Goal: Task Accomplishment & Management: Manage account settings

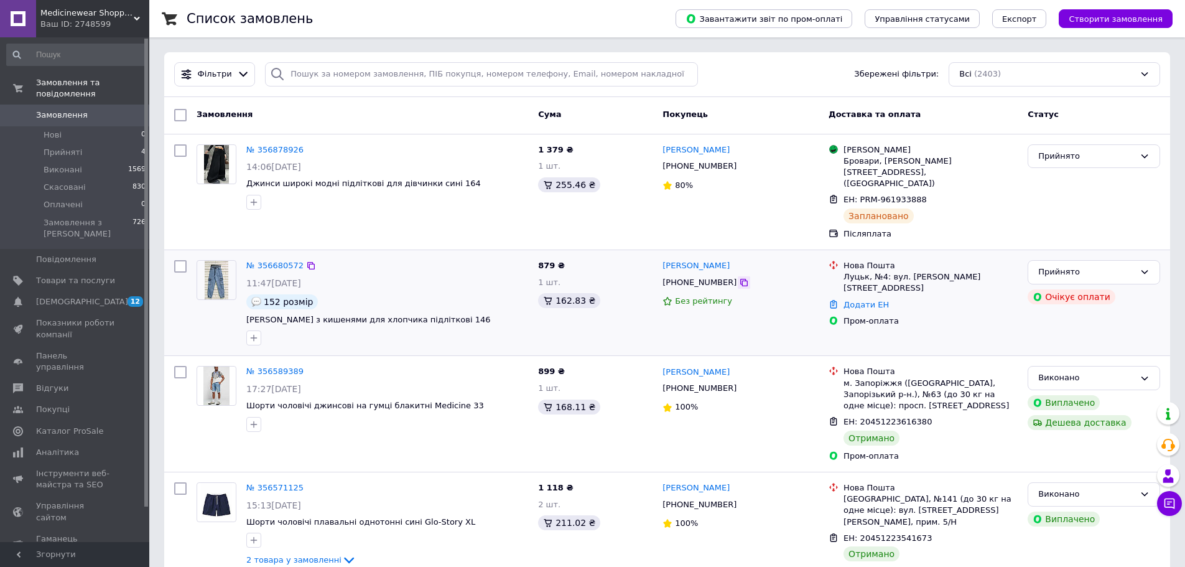
click at [739, 278] on icon at bounding box center [744, 283] width 10 height 10
paste input "MPO-7164-гол-XL"
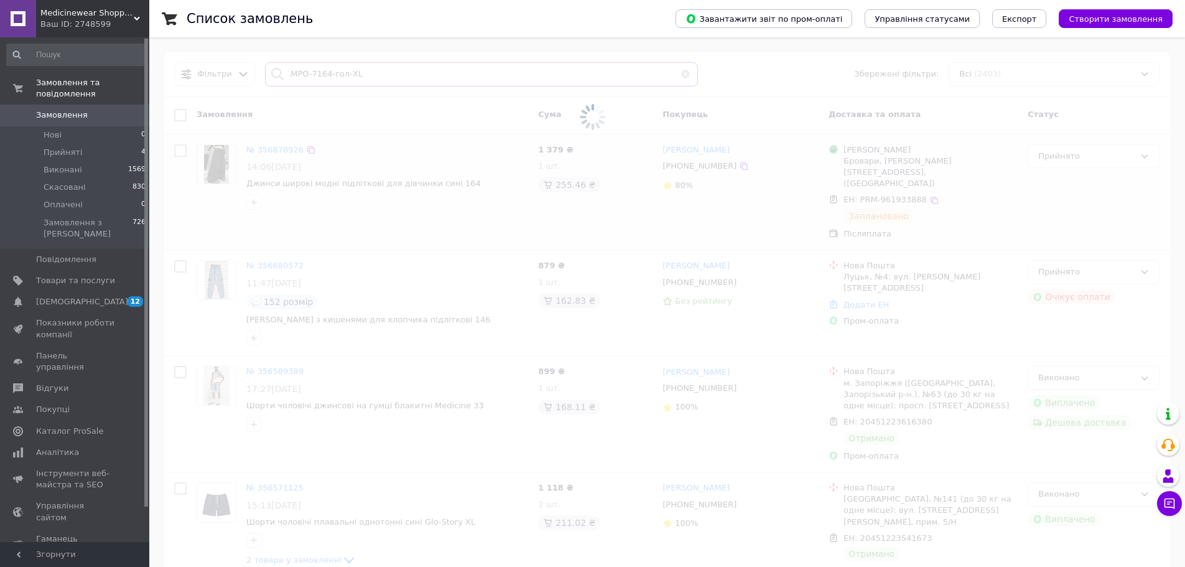
type input "MPO-7164-гол-XL"
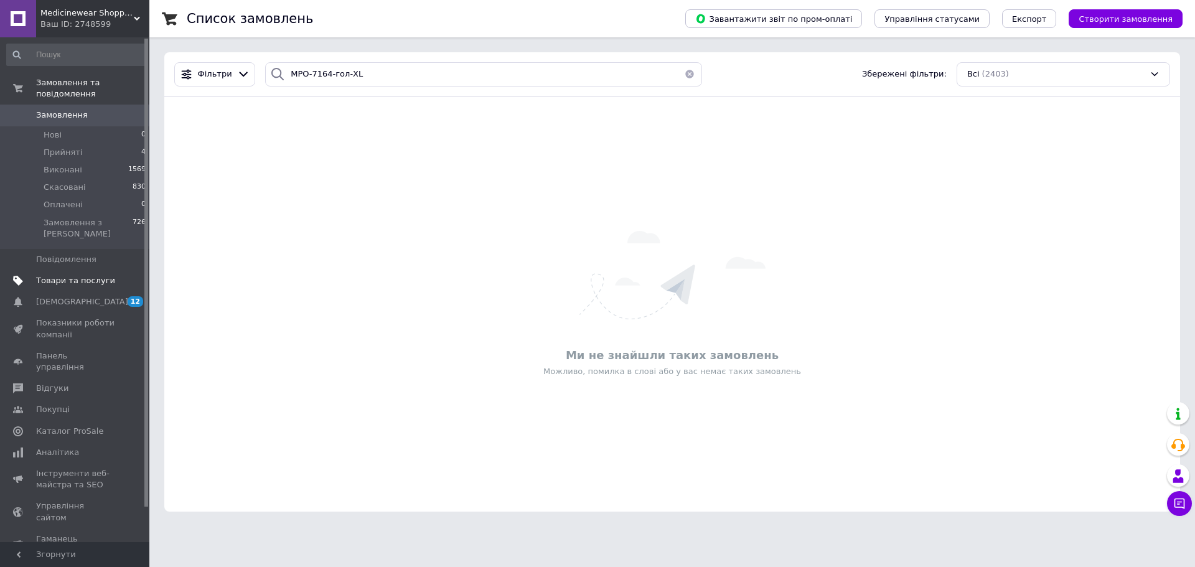
click at [63, 275] on span "Товари та послуги" at bounding box center [75, 280] width 79 height 11
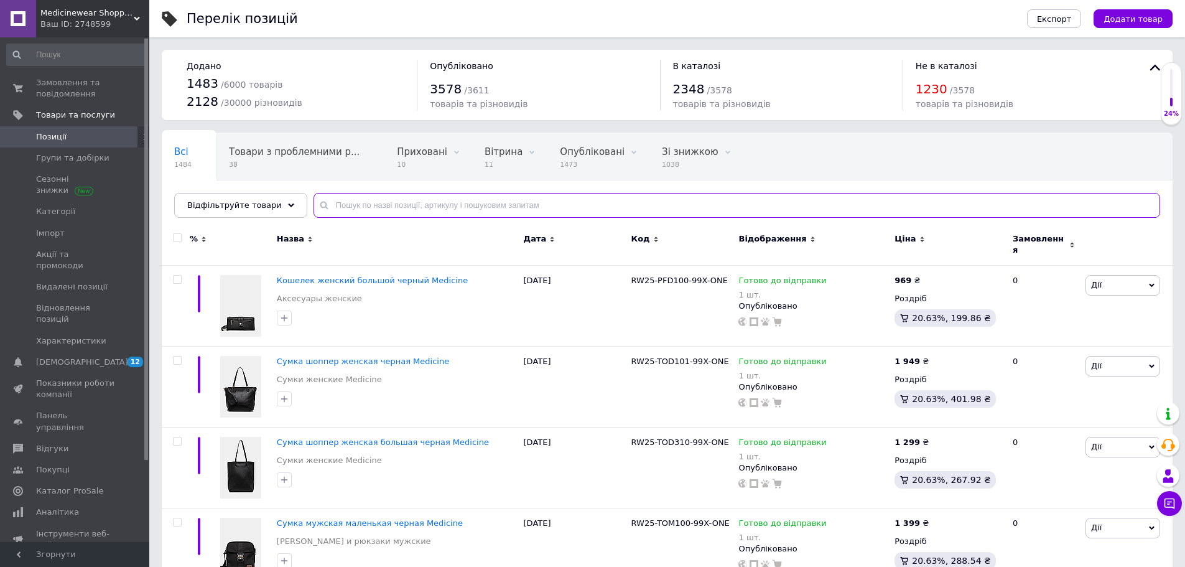
paste input "MPO-7164-гол-XL"
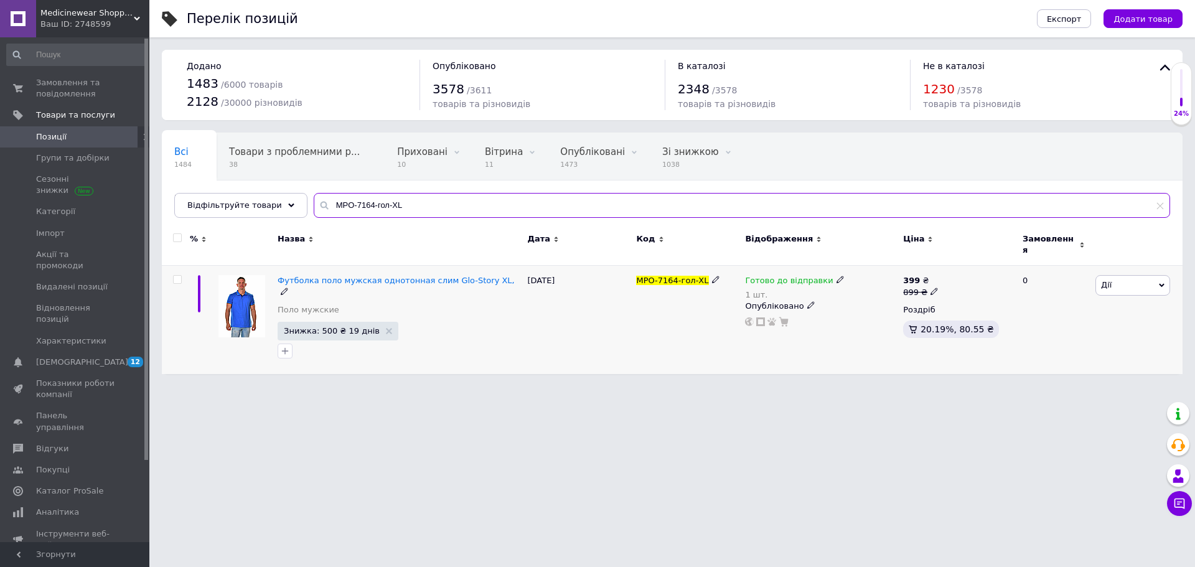
type input "MPO-7164-гол-XL"
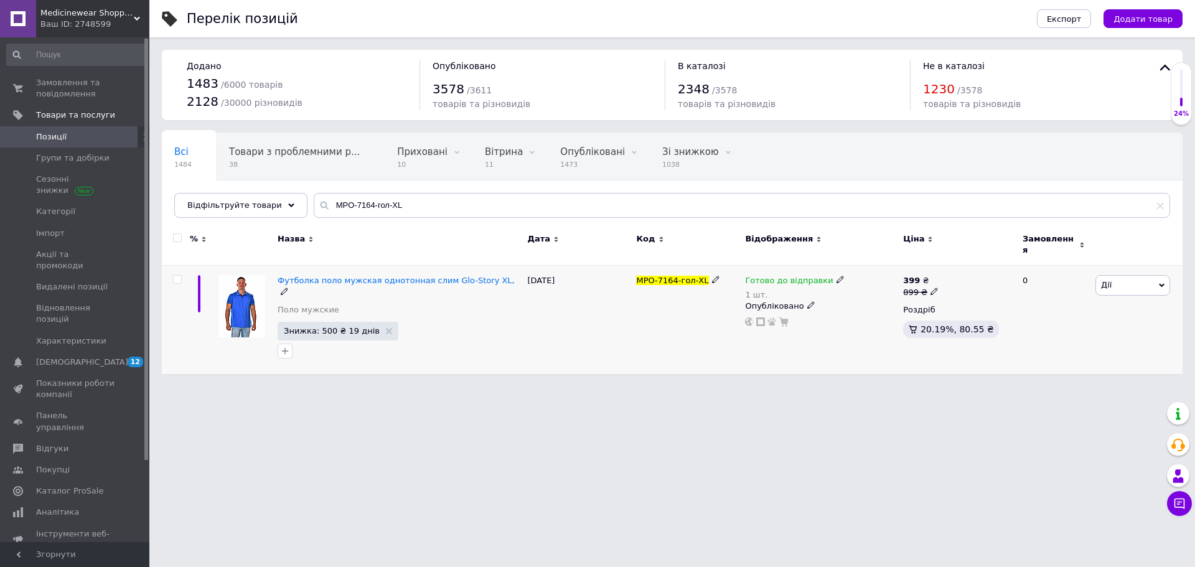
click at [836, 276] on icon at bounding box center [839, 279] width 7 height 7
click at [872, 317] on li "Немає в наявності" at bounding box center [903, 325] width 118 height 17
drag, startPoint x: 861, startPoint y: 311, endPoint x: 835, endPoint y: 315, distance: 26.4
click at [835, 315] on div "Готово до відправки 1 шт. Наявність Немає в наявності В наявності Під замовленн…" at bounding box center [821, 301] width 152 height 52
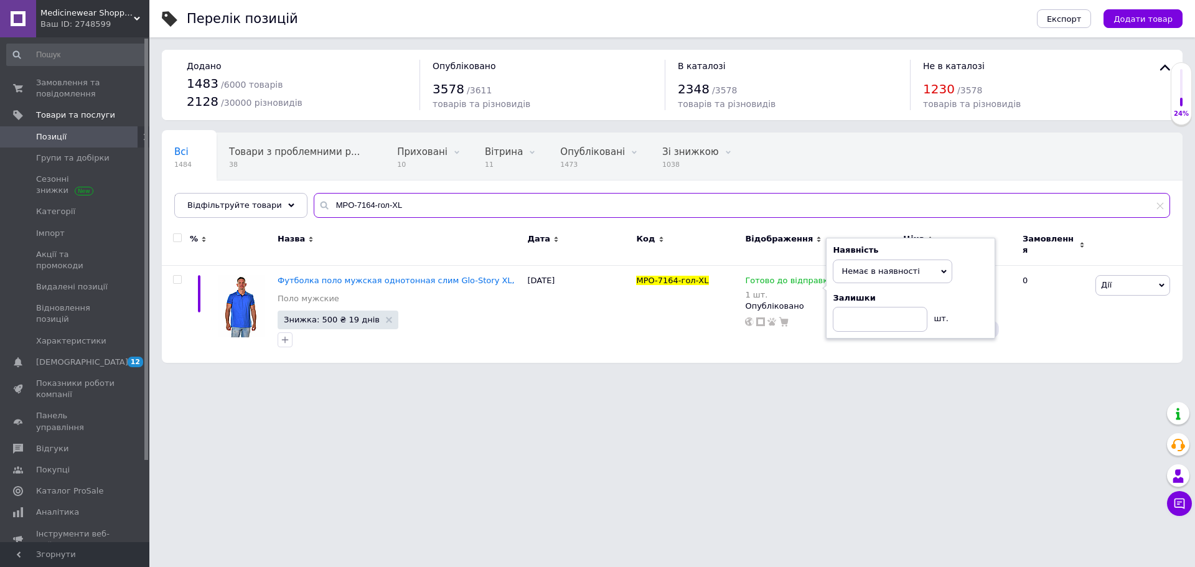
drag, startPoint x: 396, startPoint y: 208, endPoint x: 304, endPoint y: 201, distance: 91.7
click at [314, 201] on div "MPO-7164-гол-XL" at bounding box center [742, 205] width 856 height 25
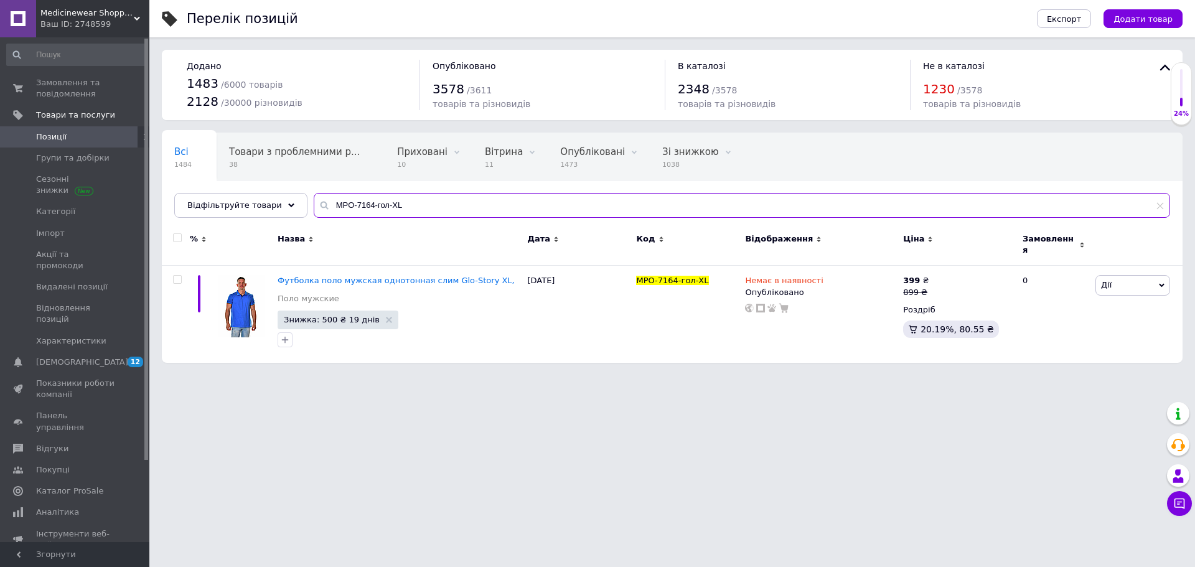
paste input "8660-гол-M"
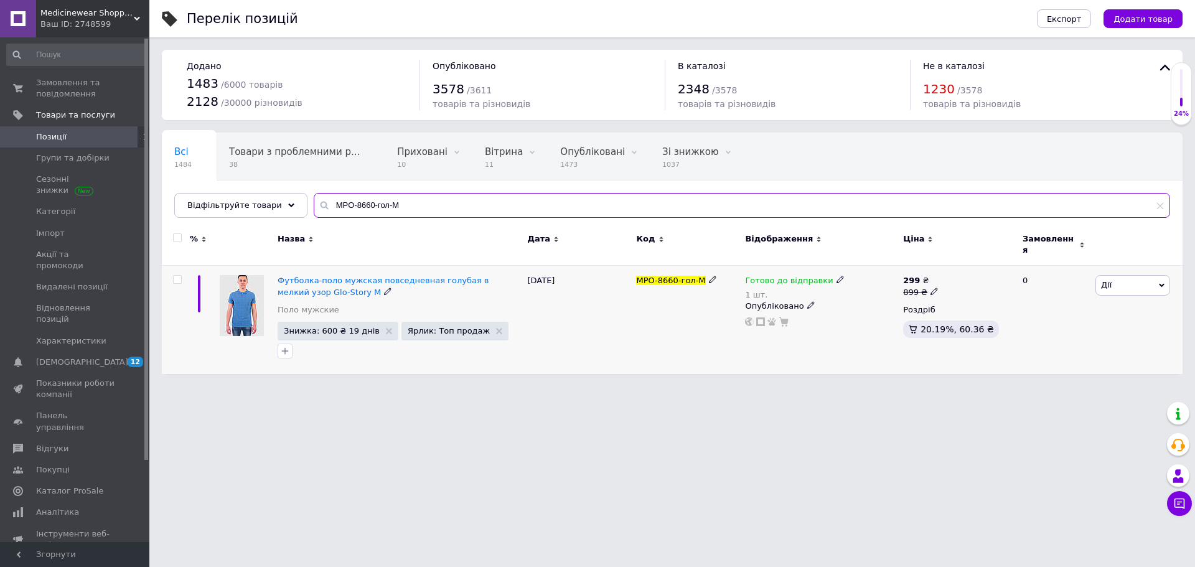
type input "MPO-8660-гол-M"
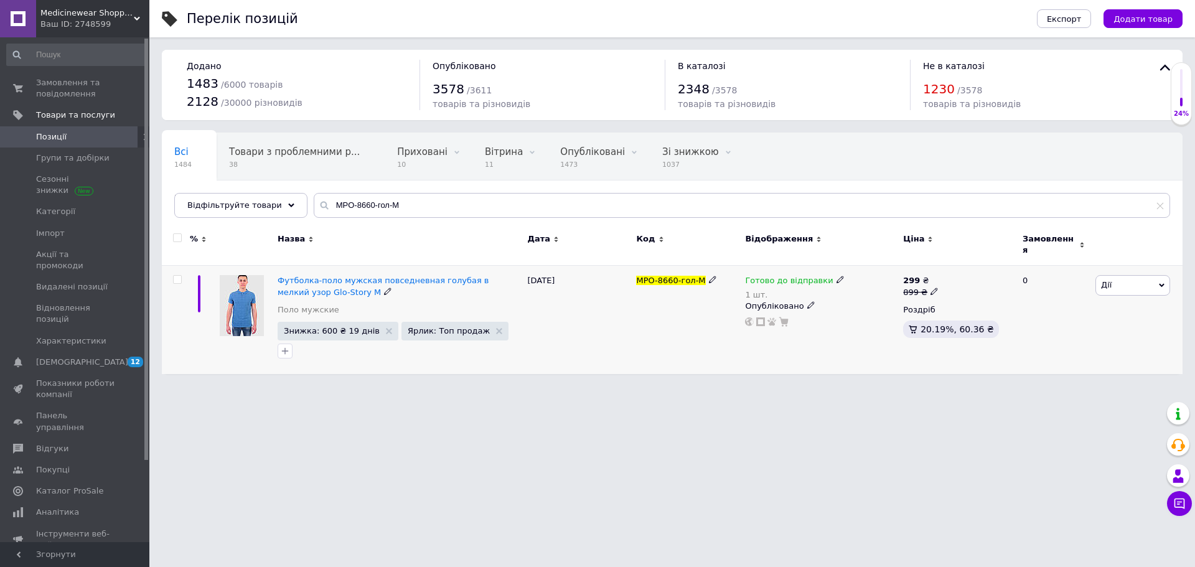
click at [836, 276] on icon at bounding box center [839, 279] width 7 height 7
click at [892, 317] on li "Немає в наявності" at bounding box center [903, 325] width 118 height 17
drag, startPoint x: 859, startPoint y: 309, endPoint x: 828, endPoint y: 309, distance: 31.7
click at [820, 309] on div "Готово до відправки 1 шт. Наявність Немає в наявності В наявності Під замовленн…" at bounding box center [821, 301] width 152 height 52
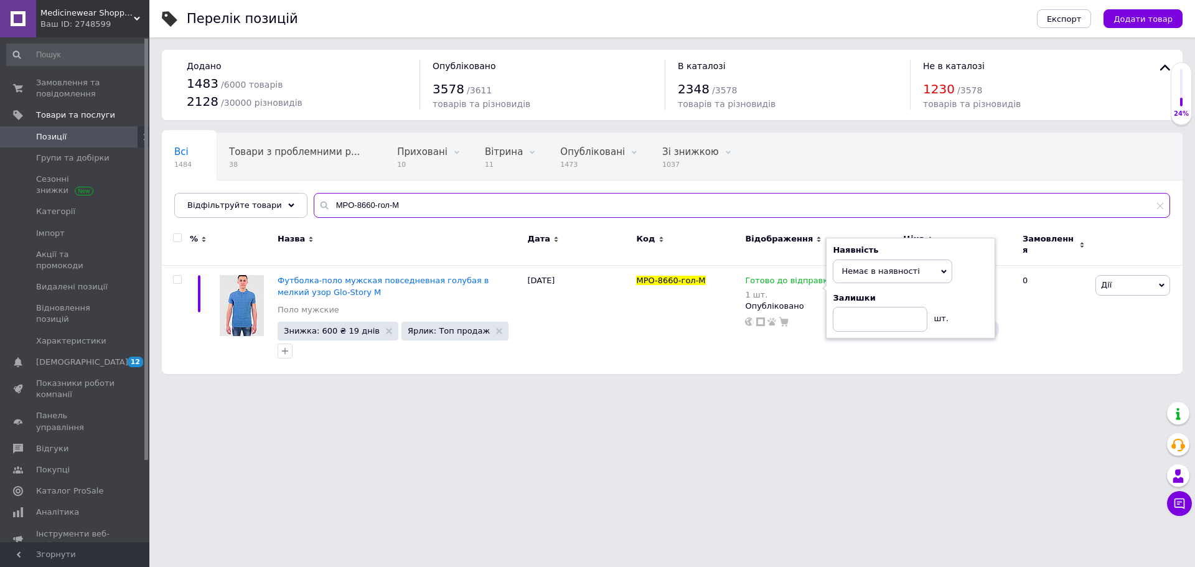
drag, startPoint x: 421, startPoint y: 203, endPoint x: 350, endPoint y: 194, distance: 71.6
click at [314, 192] on div "Всі 1484 Товари з проблемними р... 38 Приховані 10 Видалити Редагувати Вітрина …" at bounding box center [672, 175] width 1020 height 85
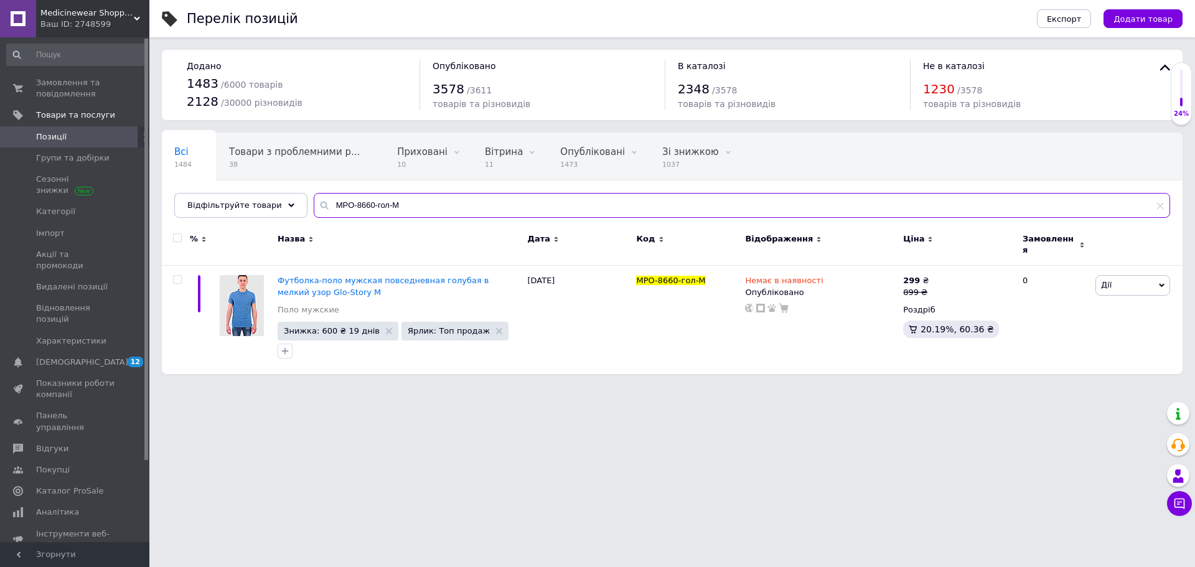
paste input "TK-4456-чер-XL"
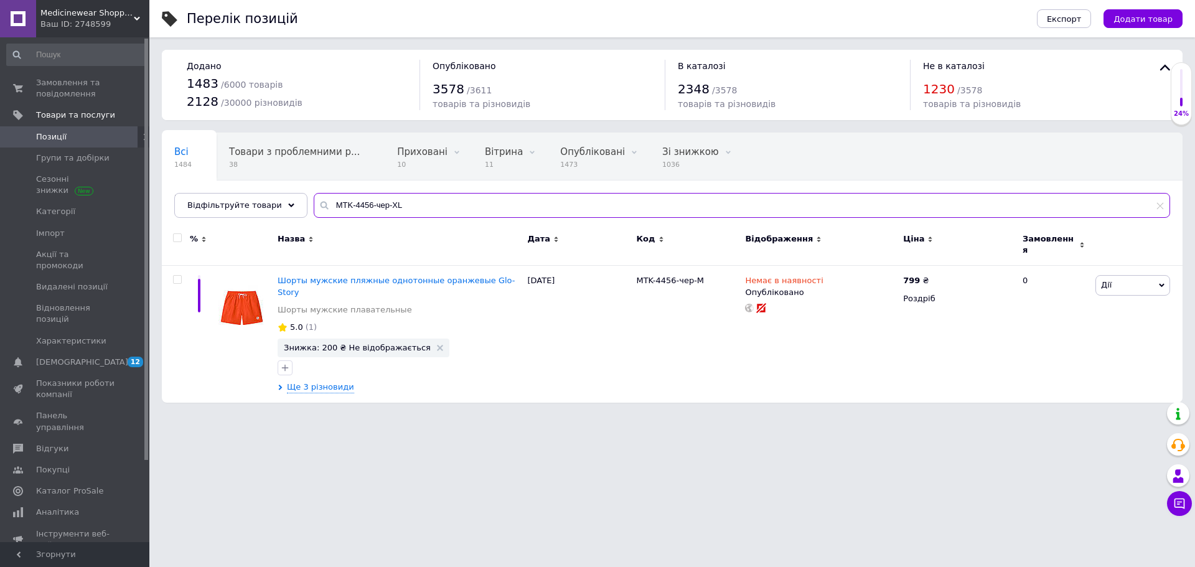
type input "MTK-4456-чер-XL"
